Goal: Information Seeking & Learning: Find specific fact

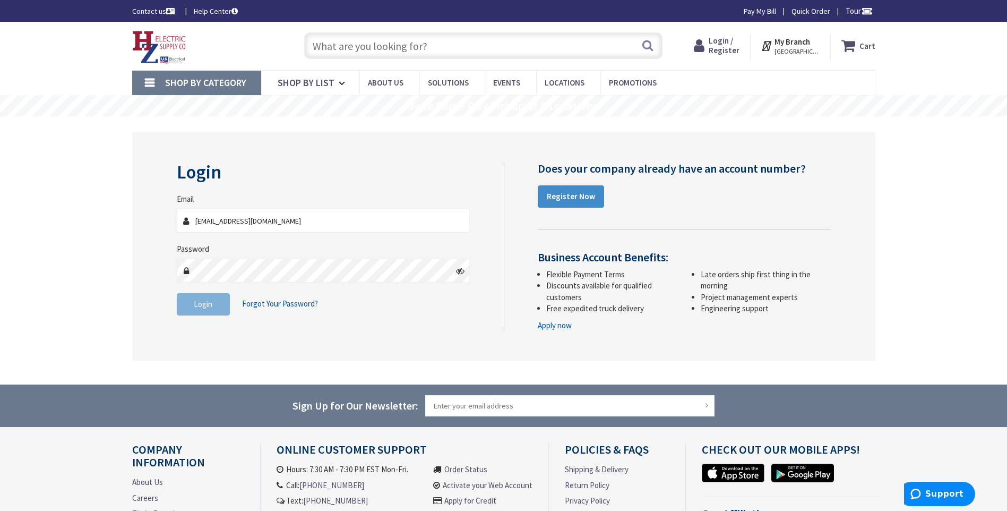
type input "[EMAIL_ADDRESS][DOMAIN_NAME]"
click at [197, 309] on button "Login" at bounding box center [203, 304] width 53 height 22
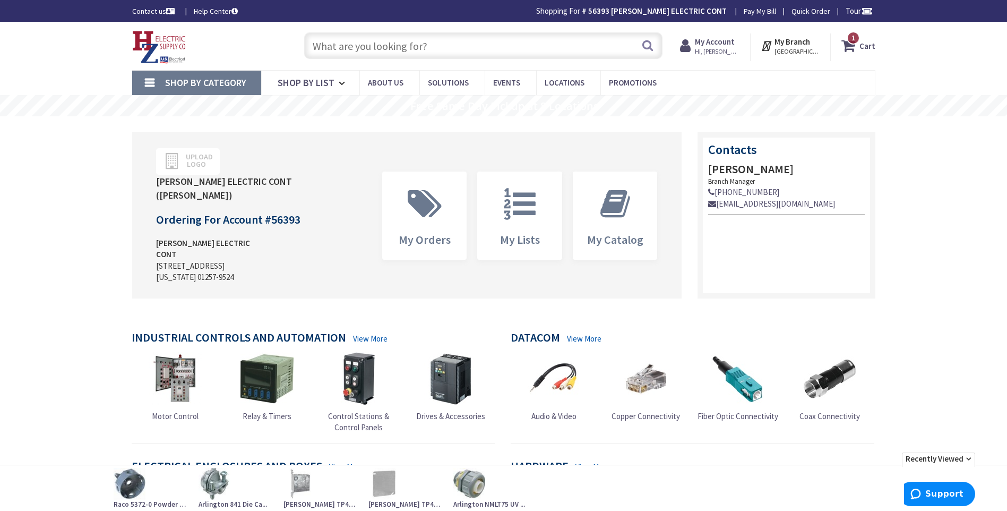
click at [363, 47] on input "text" at bounding box center [483, 45] width 358 height 27
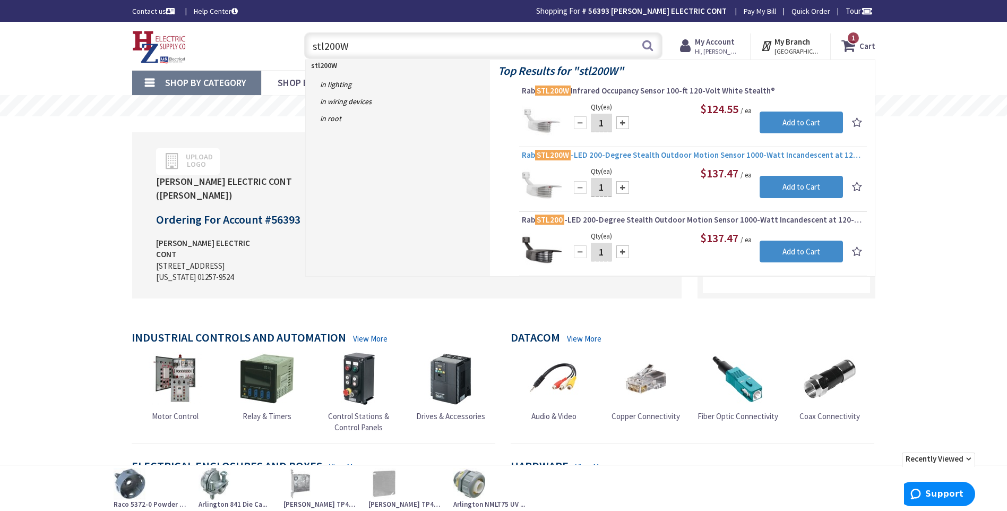
type input "stl200W"
click at [658, 152] on span "Rab STL200W -LED 200-Degree Stealth Outdoor Motion Sensor 1000-Watt Incandescen…" at bounding box center [693, 155] width 342 height 11
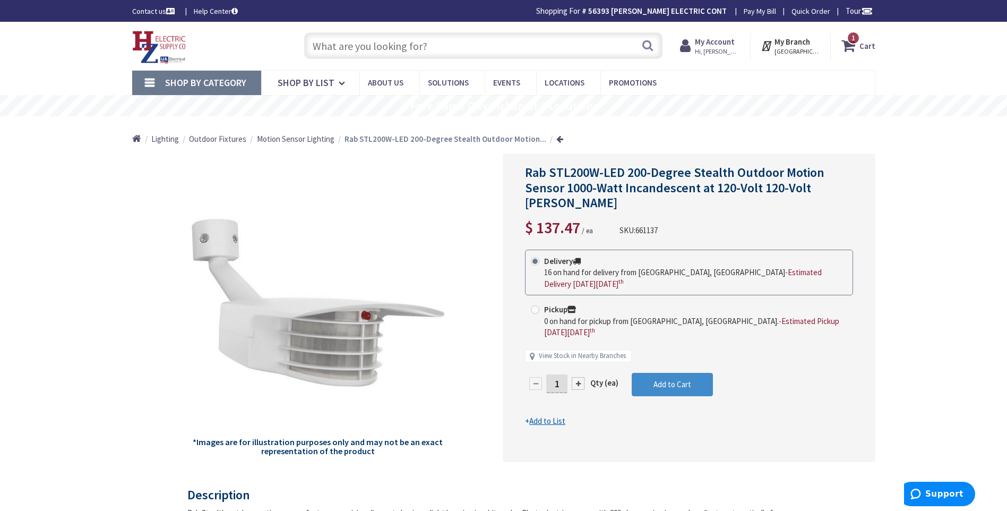
click at [358, 48] on input "text" at bounding box center [483, 45] width 358 height 27
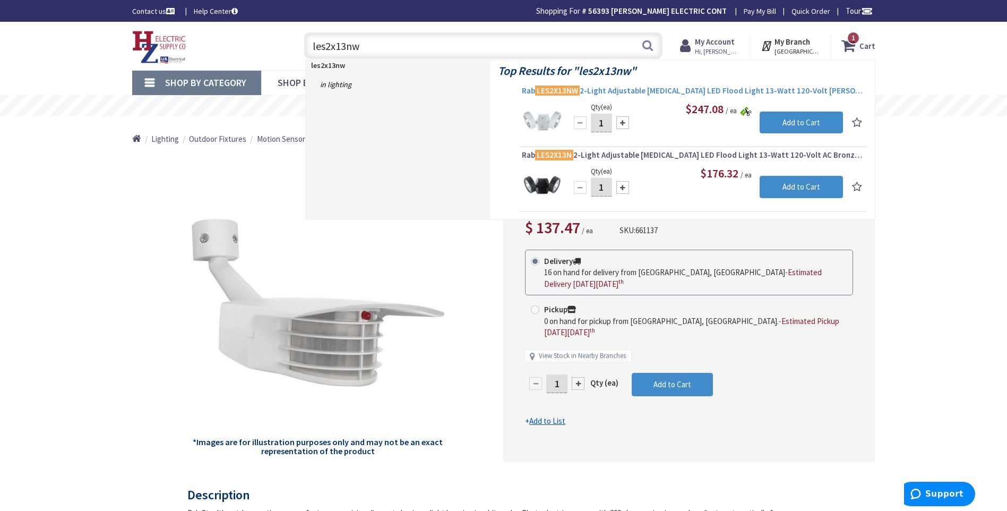
type input "les2x13nw"
click at [634, 91] on span "Rab LES2X13NW 2-Light Adjustable Knuckle LED Flood Light 13-Watt 120-Volt AC Wh…" at bounding box center [693, 90] width 342 height 11
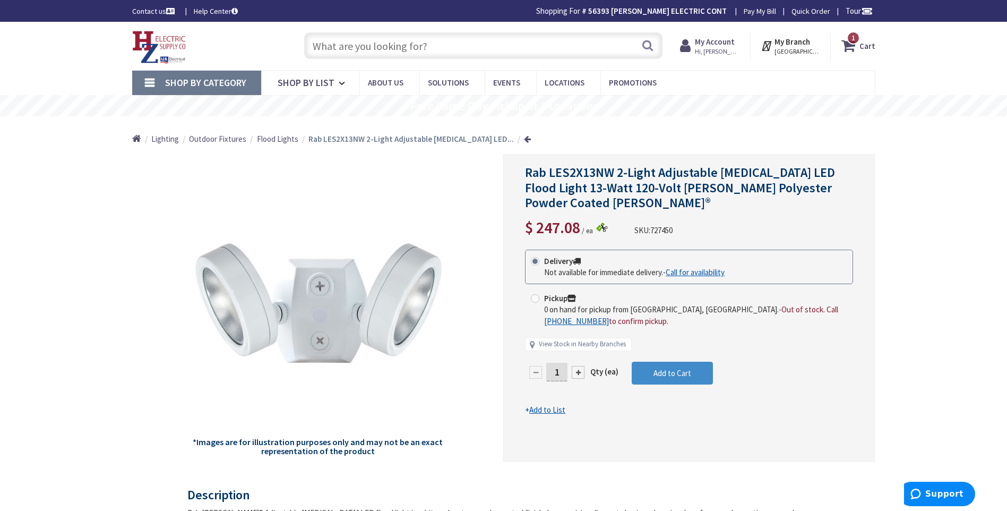
click at [350, 46] on input "text" at bounding box center [483, 45] width 358 height 27
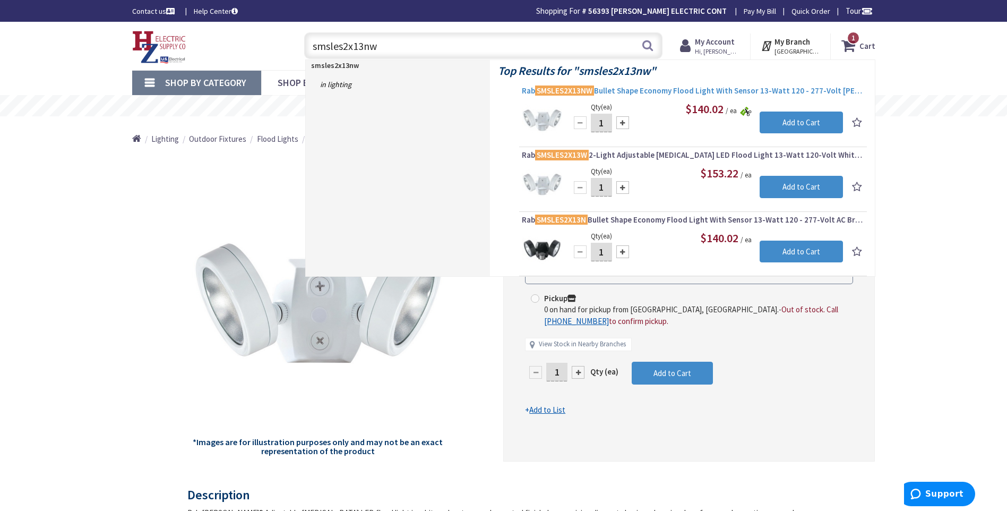
type input "smsles2x13nw"
click at [658, 90] on span "Rab SMSLES2X13NW Bullet Shape Economy Flood Light With Sensor 13-Watt 120 - 277…" at bounding box center [693, 90] width 342 height 11
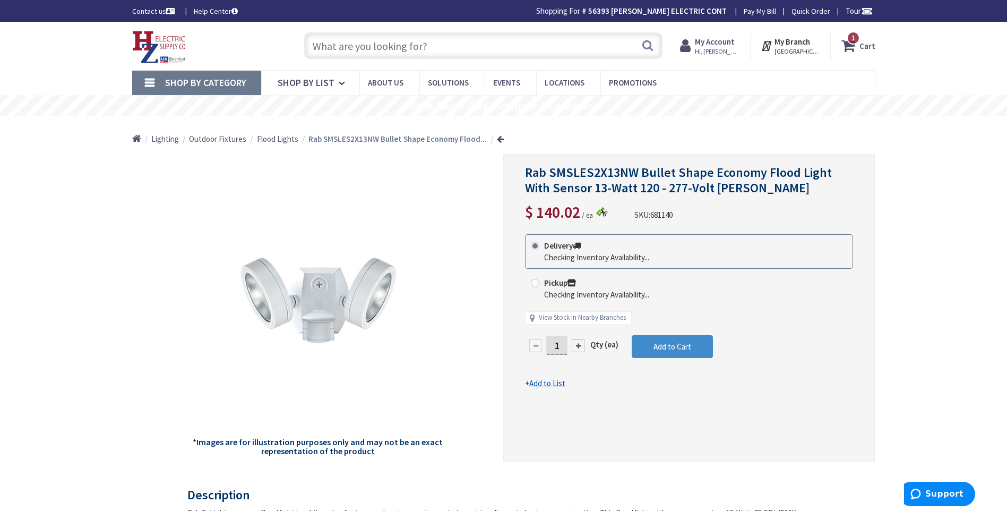
click at [602, 213] on img at bounding box center [602, 212] width 12 height 10
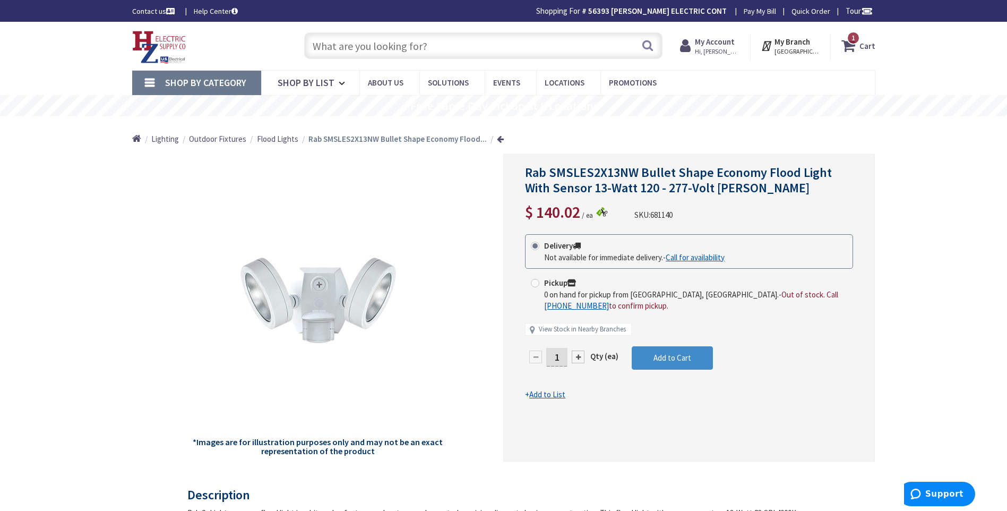
click at [338, 48] on input "text" at bounding box center [483, 45] width 358 height 27
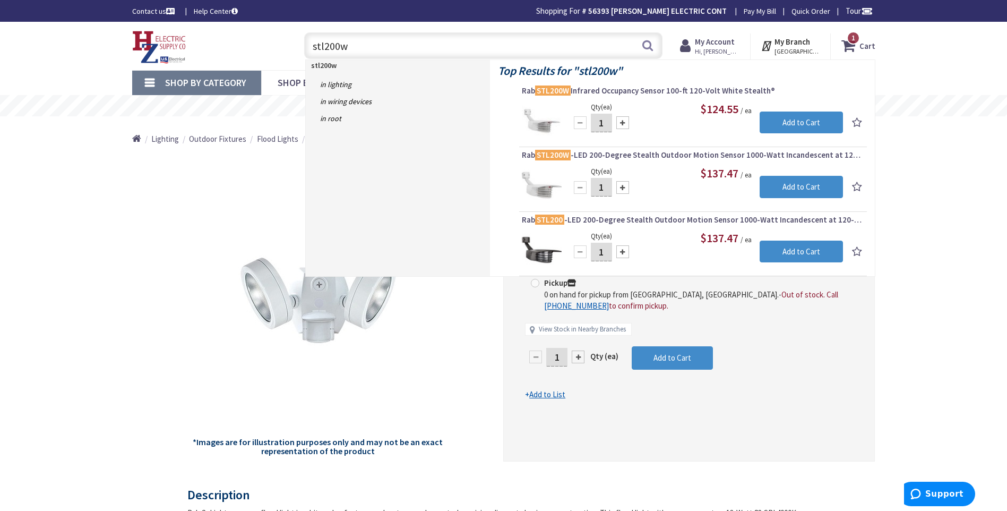
type input "stl200w"
click at [599, 152] on span "Rab STL200W -LED 200-Degree Stealth Outdoor Motion Sensor 1000-Watt Incandescen…" at bounding box center [693, 155] width 342 height 11
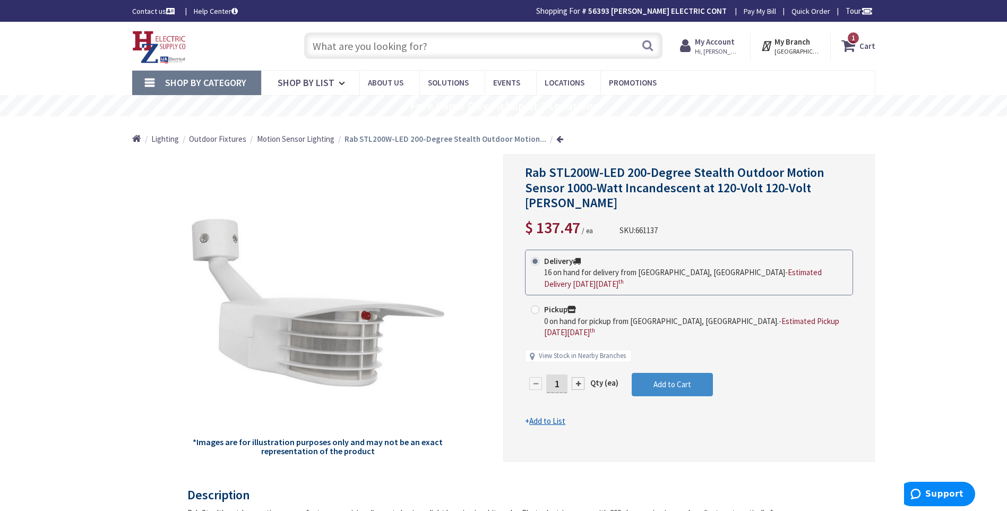
click at [365, 45] on input "text" at bounding box center [483, 45] width 358 height 27
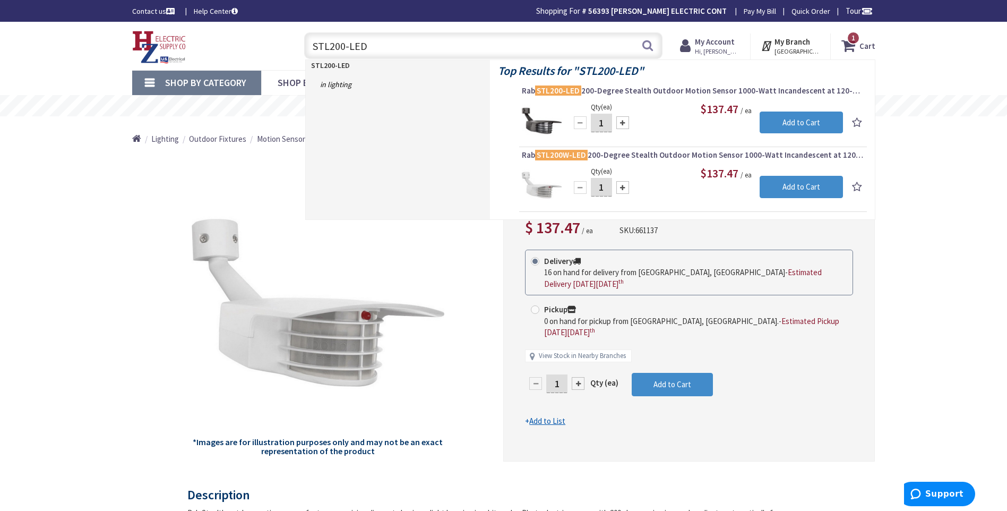
type input "STL200-LED"
